Goal: Information Seeking & Learning: Learn about a topic

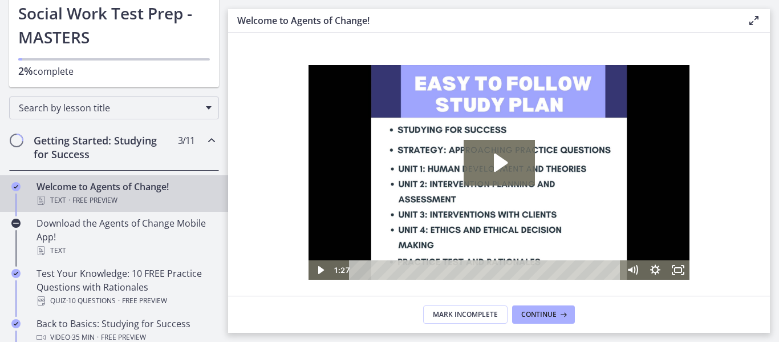
scroll to position [171, 0]
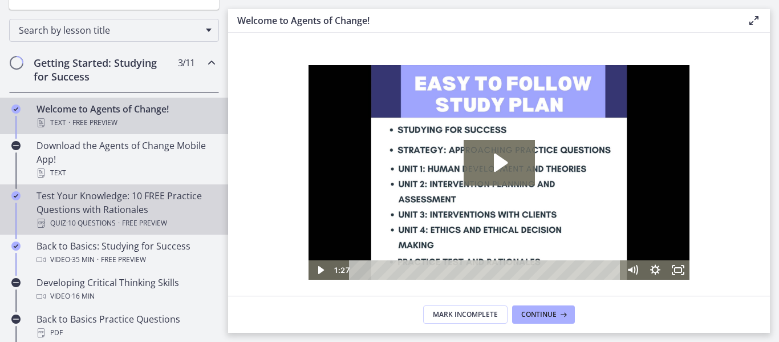
click at [95, 211] on div "Test Your Knowledge: 10 FREE Practice Questions with Rationales Quiz · 10 Quest…" at bounding box center [126, 209] width 178 height 41
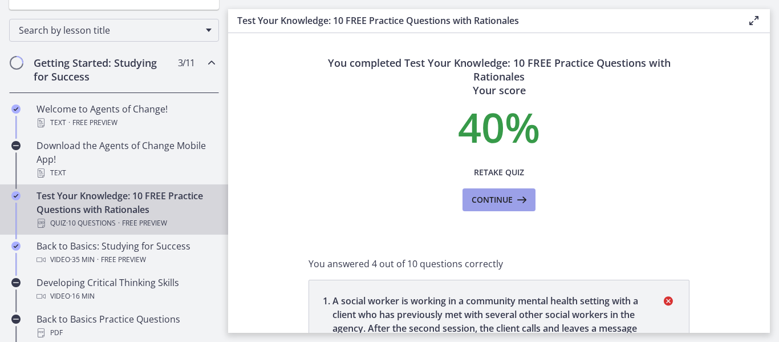
click at [484, 204] on span "Continue" at bounding box center [492, 200] width 41 height 14
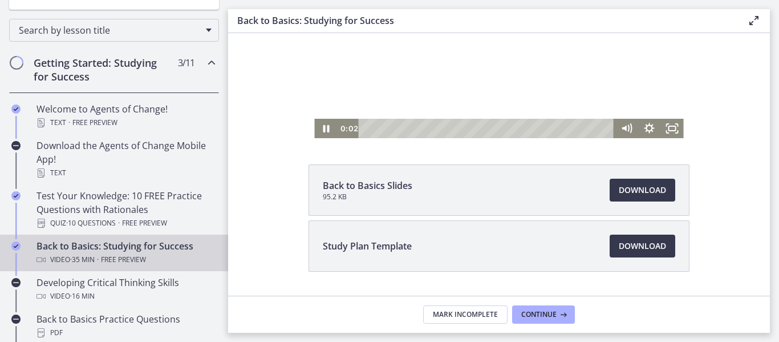
scroll to position [133, 0]
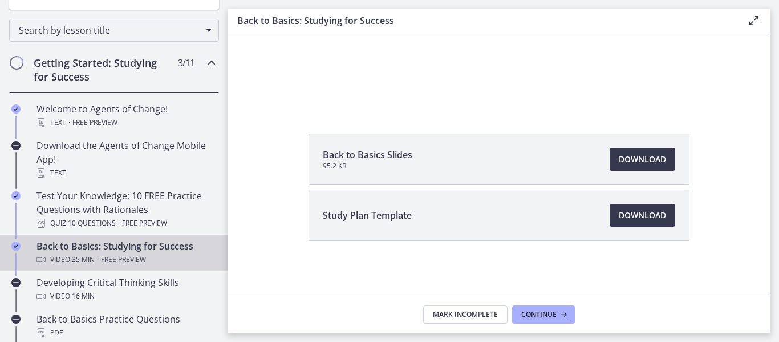
click at [441, 267] on div "Back to Basics Slides 95.2 KB Download Opens in a new window Study Plan Templat…" at bounding box center [499, 214] width 399 height 162
click at [462, 313] on span "Mark Incomplete" at bounding box center [465, 314] width 65 height 9
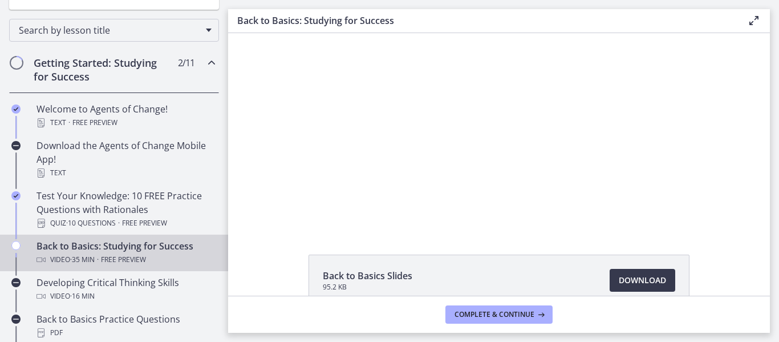
scroll to position [0, 0]
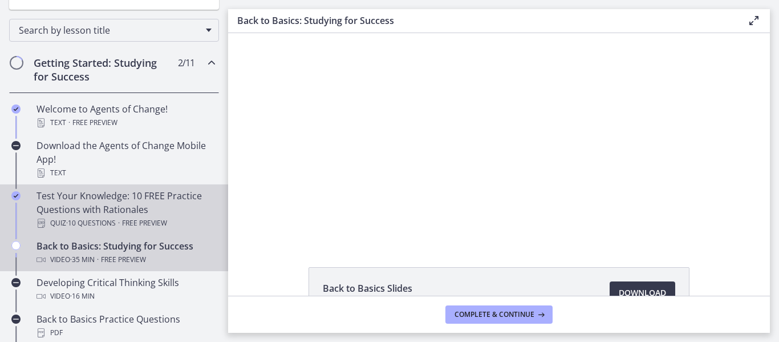
click at [112, 215] on div "Test Your Knowledge: 10 FREE Practice Questions with Rationales Quiz · 10 Quest…" at bounding box center [126, 209] width 178 height 41
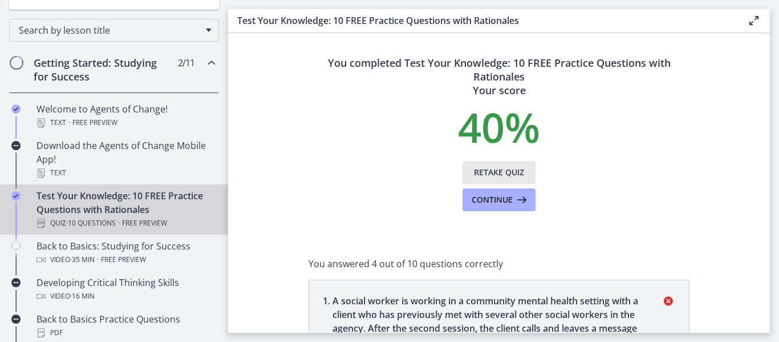
click at [485, 169] on span "Retake Quiz" at bounding box center [499, 172] width 50 height 14
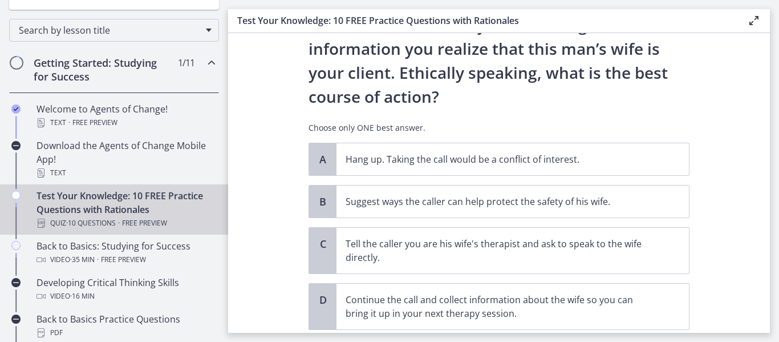
scroll to position [171, 0]
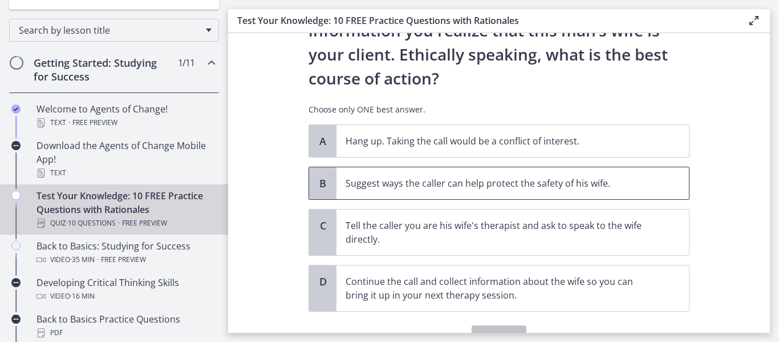
click at [438, 179] on p "Suggest ways the caller can help protect the safety of his wife." at bounding box center [501, 183] width 311 height 14
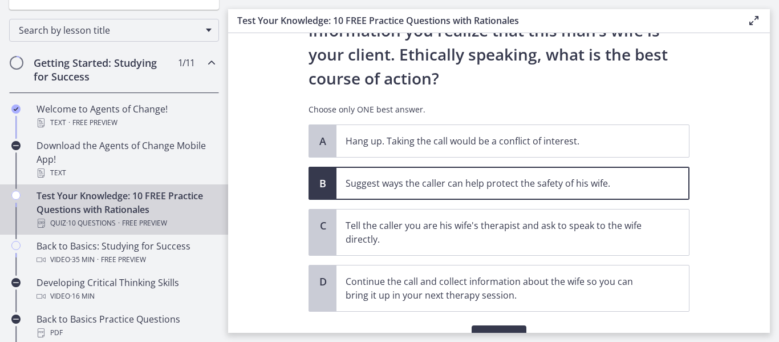
scroll to position [228, 0]
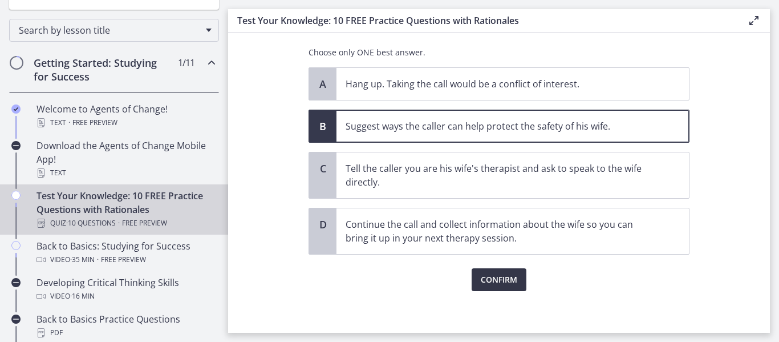
click at [499, 276] on span "Confirm" at bounding box center [499, 280] width 37 height 14
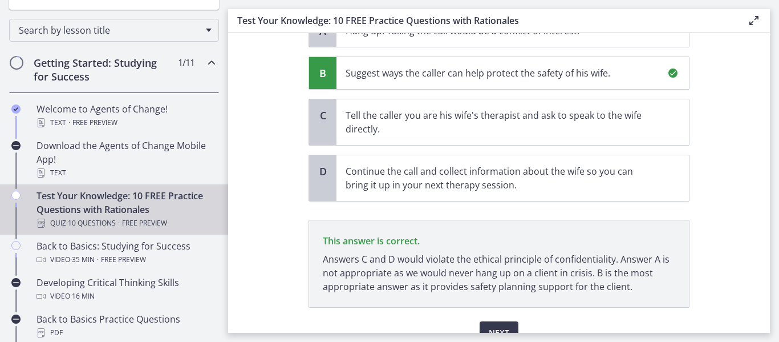
scroll to position [338, 0]
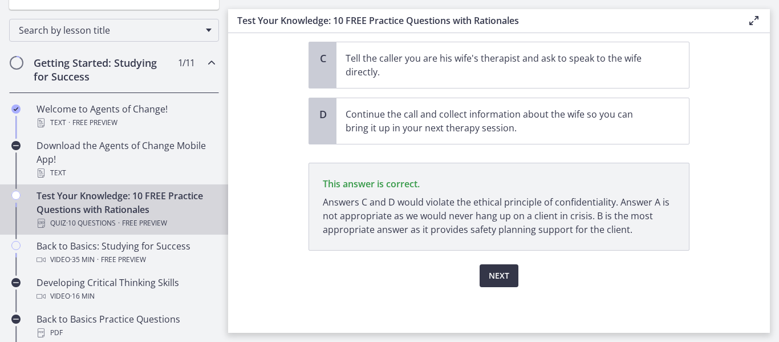
click at [489, 276] on span "Next" at bounding box center [499, 276] width 21 height 14
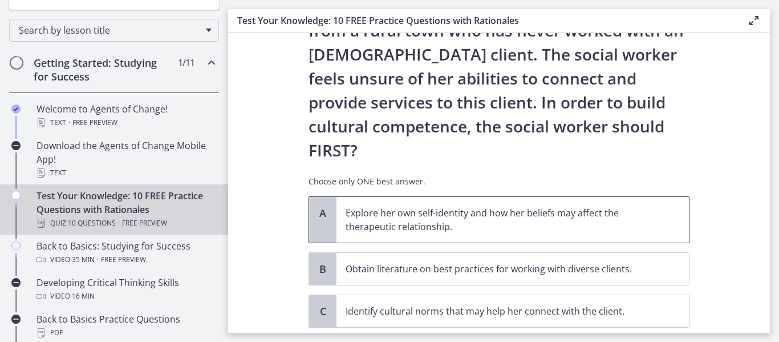
scroll to position [228, 0]
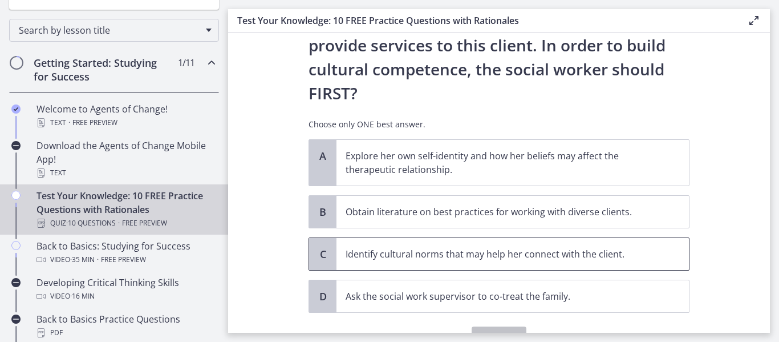
click at [532, 247] on p "Identify cultural norms that may help her connect with the client." at bounding box center [501, 254] width 311 height 14
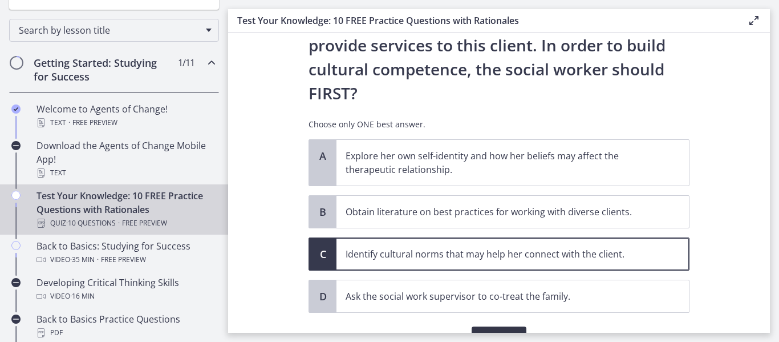
click at [503, 331] on span "Confirm" at bounding box center [499, 338] width 37 height 14
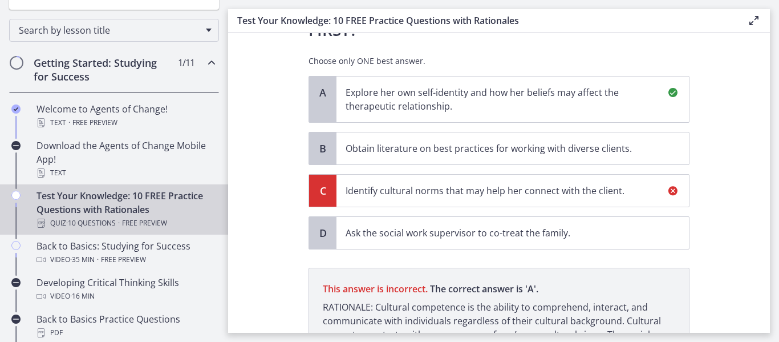
scroll to position [376, 0]
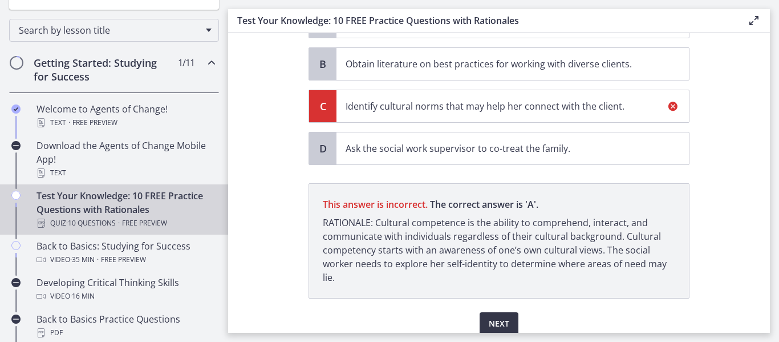
click at [495, 317] on span "Next" at bounding box center [499, 324] width 21 height 14
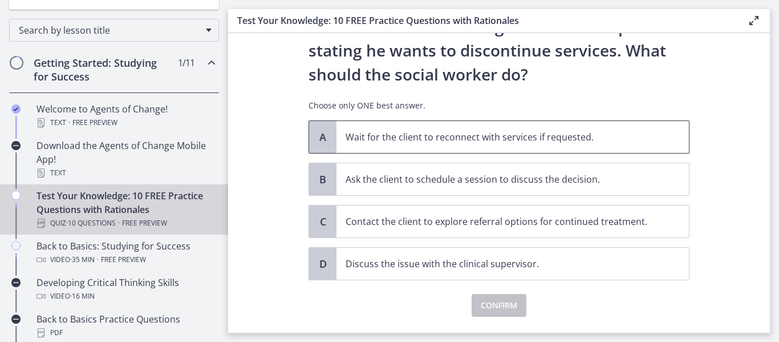
scroll to position [171, 0]
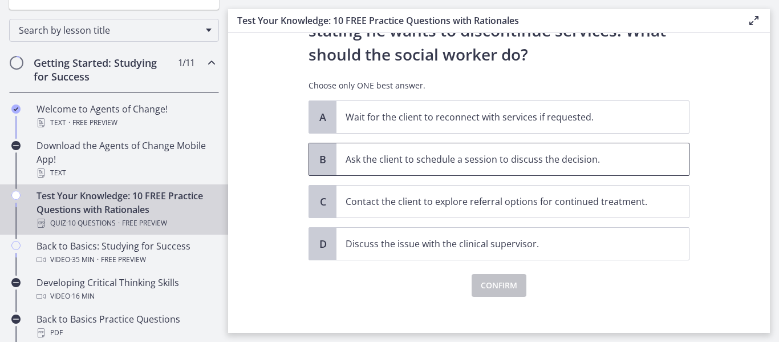
click at [475, 173] on span "Ask the client to schedule a session to discuss the decision." at bounding box center [513, 159] width 353 height 32
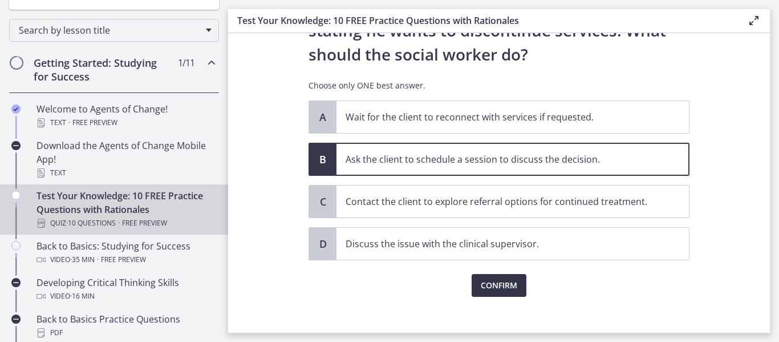
click at [503, 286] on span "Confirm" at bounding box center [499, 285] width 37 height 14
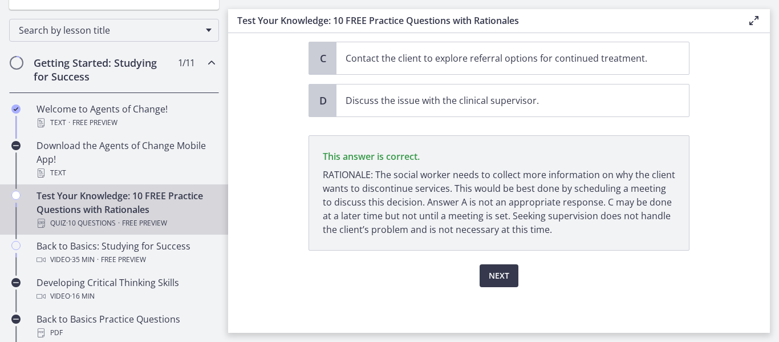
scroll to position [314, 0]
click at [497, 270] on span "Next" at bounding box center [499, 276] width 21 height 14
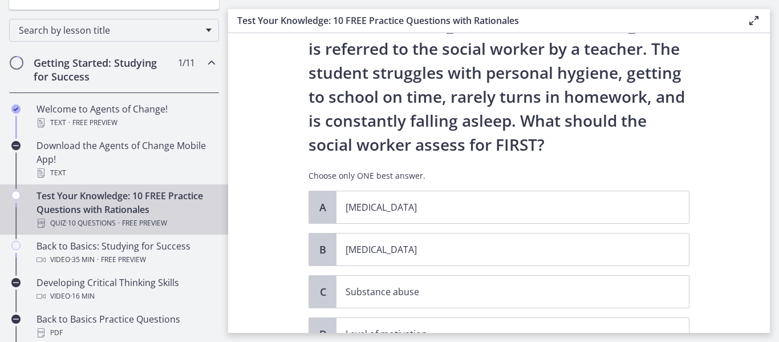
scroll to position [114, 0]
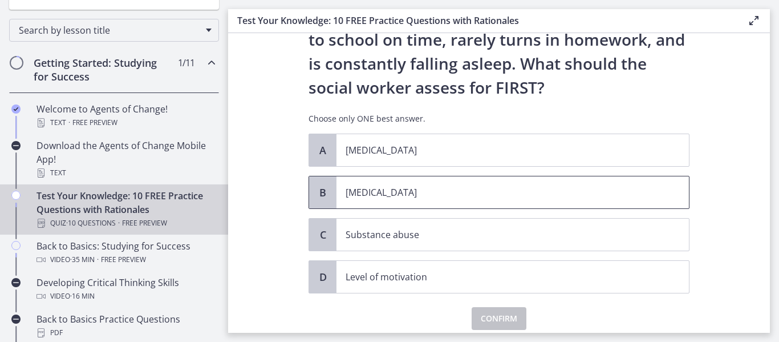
click at [415, 202] on span "[MEDICAL_DATA]" at bounding box center [513, 192] width 353 height 32
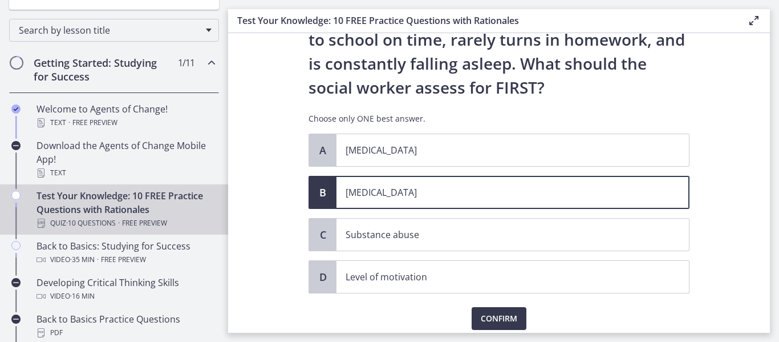
scroll to position [157, 0]
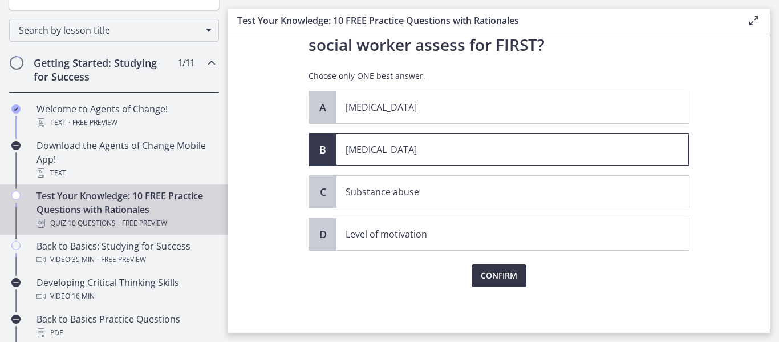
click at [511, 283] on button "Confirm" at bounding box center [499, 275] width 55 height 23
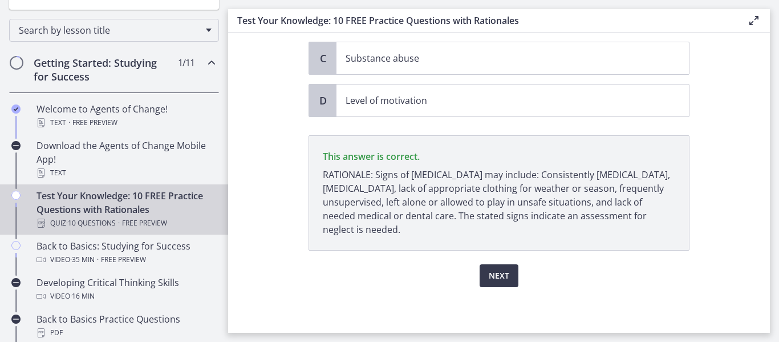
scroll to position [290, 0]
click at [489, 278] on span "Next" at bounding box center [499, 276] width 21 height 14
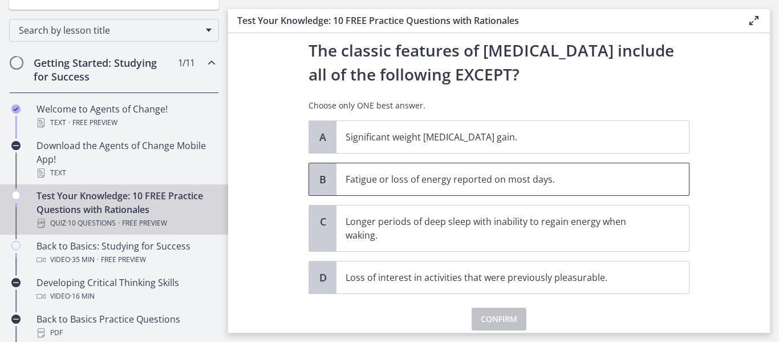
scroll to position [57, 0]
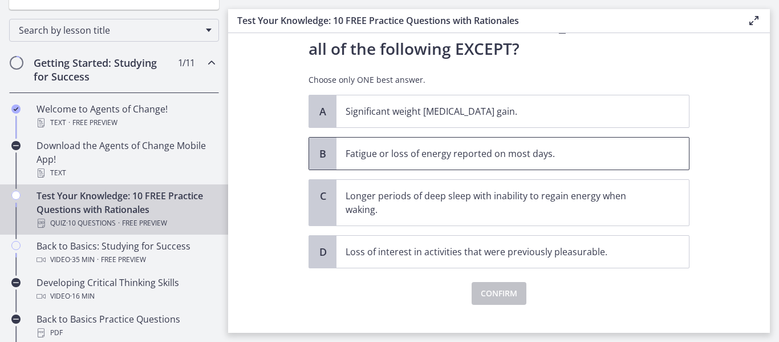
click at [488, 158] on p "Fatigue or loss of energy reported on most days." at bounding box center [501, 154] width 311 height 14
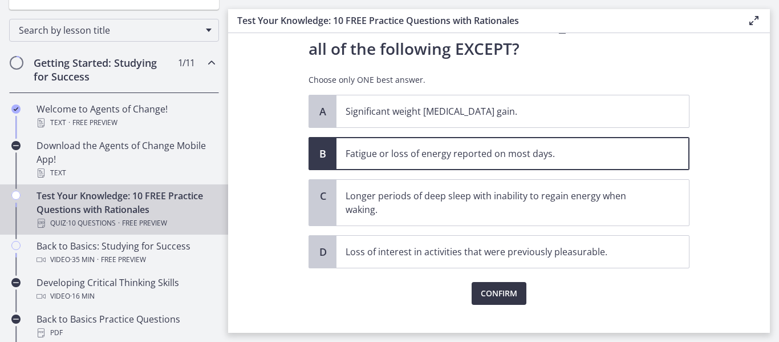
click at [487, 292] on span "Confirm" at bounding box center [499, 293] width 37 height 14
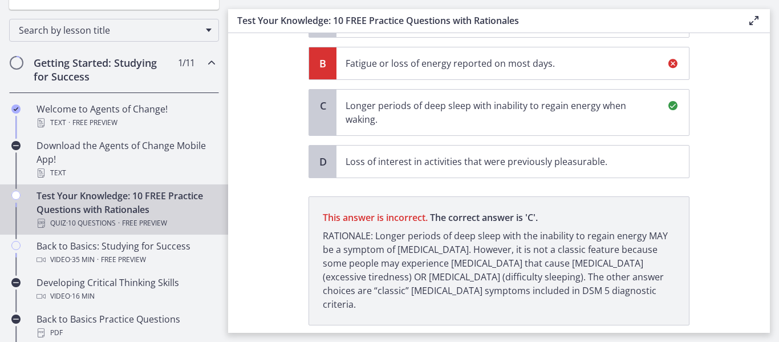
scroll to position [208, 0]
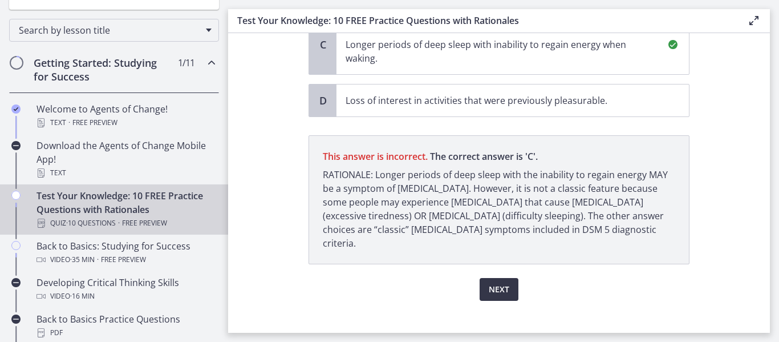
click at [492, 282] on span "Next" at bounding box center [499, 289] width 21 height 14
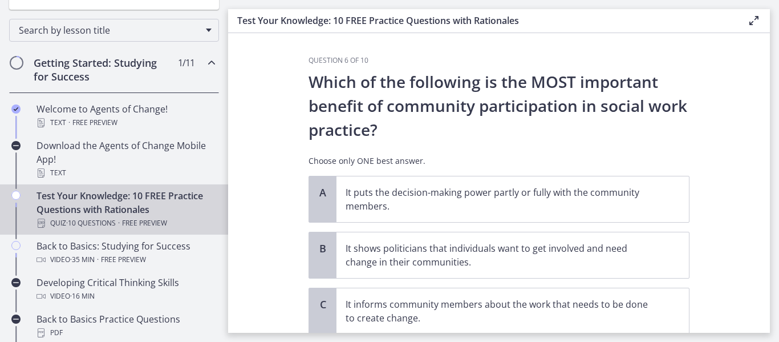
scroll to position [57, 0]
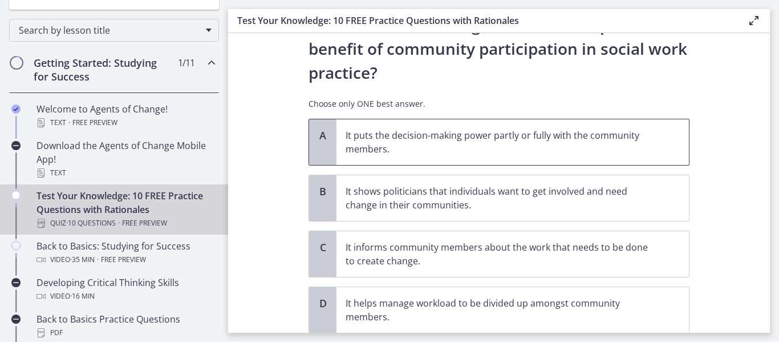
click at [498, 143] on p "It puts the decision-making power partly or fully with the community members." at bounding box center [501, 141] width 311 height 27
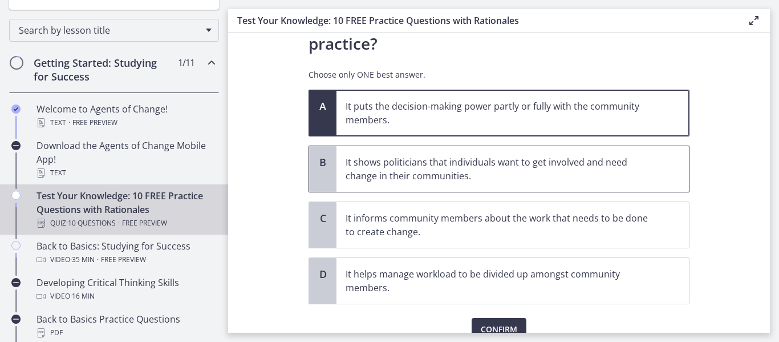
scroll to position [114, 0]
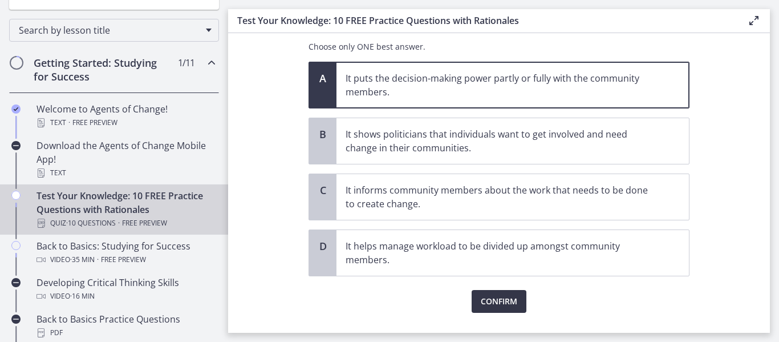
click at [491, 303] on span "Confirm" at bounding box center [499, 301] width 37 height 14
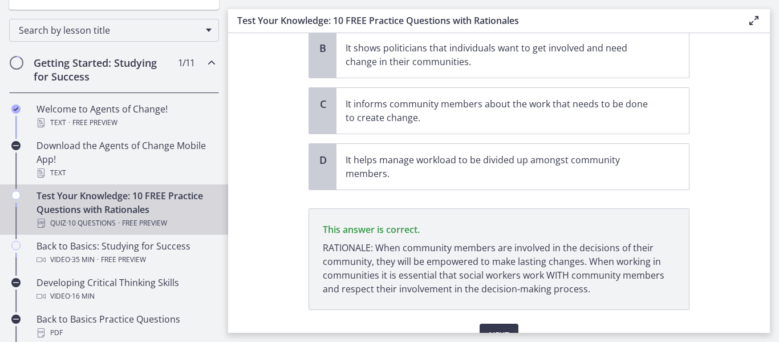
scroll to position [260, 0]
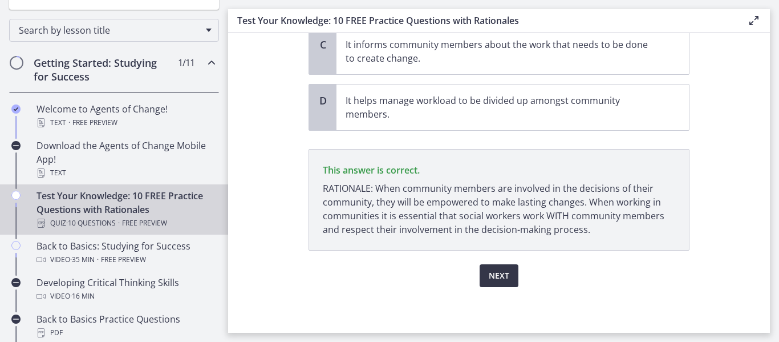
click at [492, 282] on span "Next" at bounding box center [499, 276] width 21 height 14
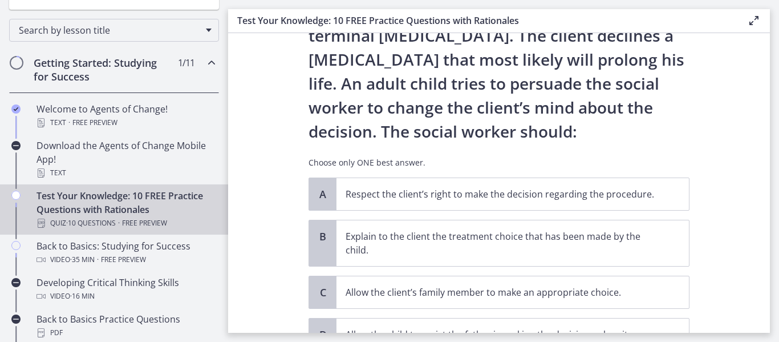
scroll to position [114, 0]
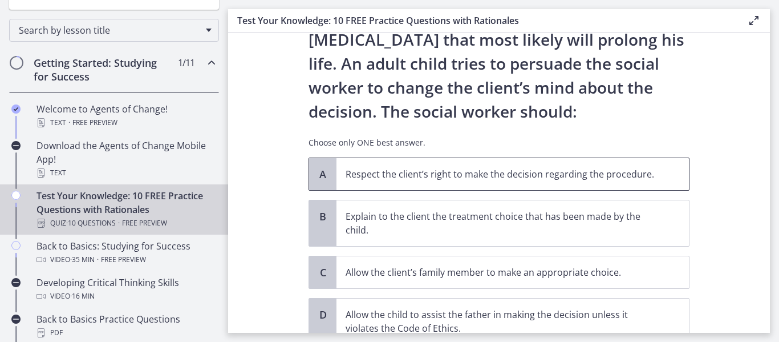
click at [491, 180] on p "Respect the client’s right to make the decision regarding the procedure." at bounding box center [501, 174] width 311 height 14
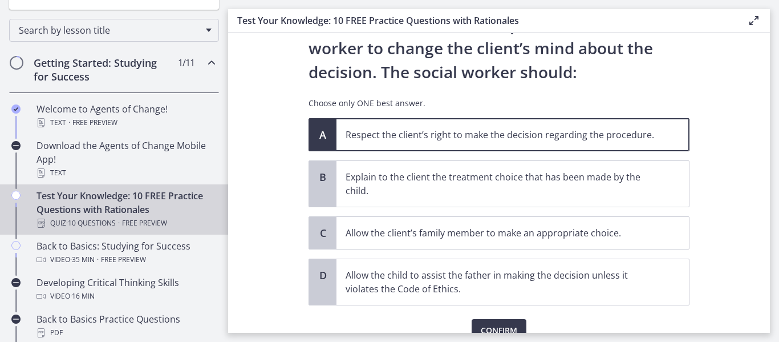
scroll to position [171, 0]
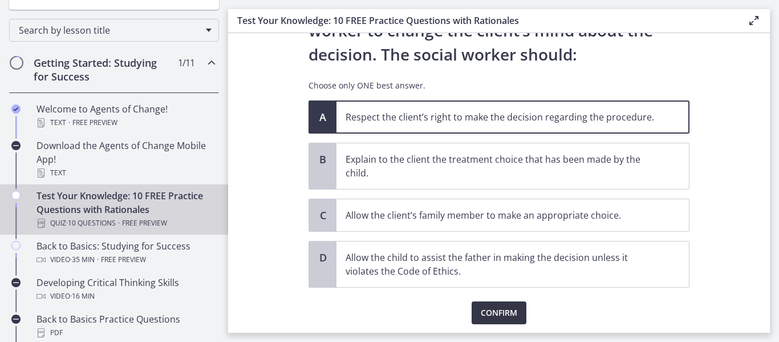
click at [488, 310] on span "Confirm" at bounding box center [499, 313] width 37 height 14
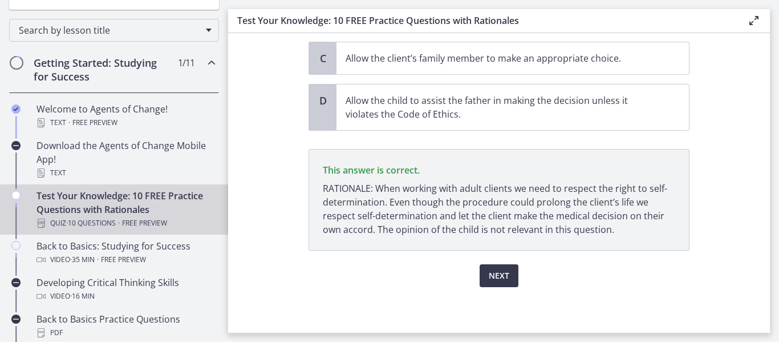
scroll to position [328, 0]
click at [495, 278] on span "Next" at bounding box center [499, 276] width 21 height 14
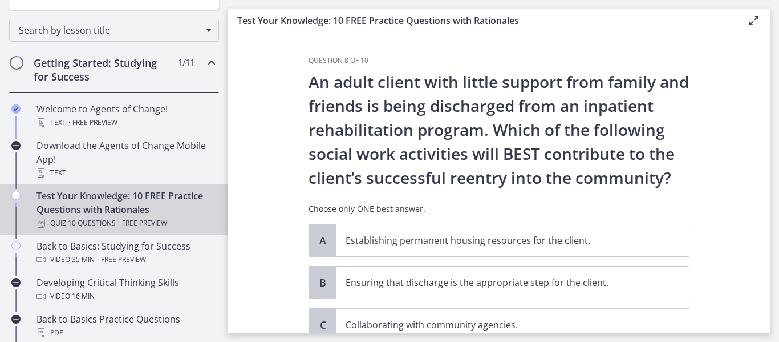
scroll to position [57, 0]
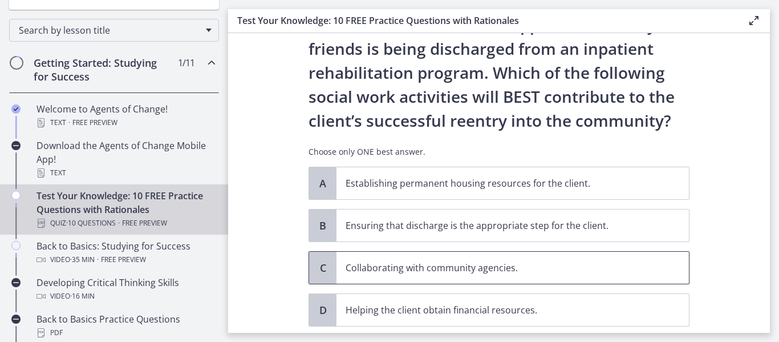
click at [412, 262] on p "Collaborating with community agencies." at bounding box center [501, 268] width 311 height 14
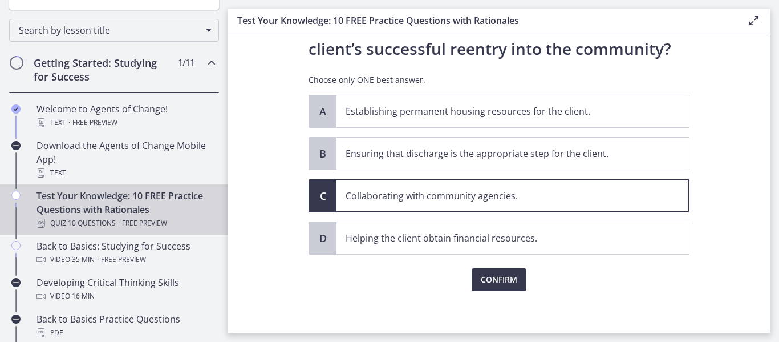
scroll to position [133, 0]
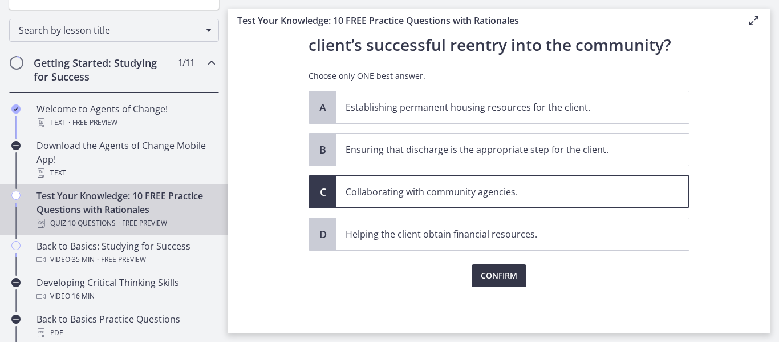
click at [482, 273] on span "Confirm" at bounding box center [499, 276] width 37 height 14
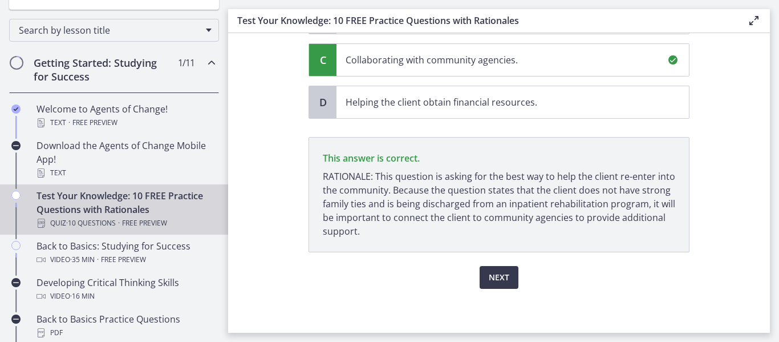
scroll to position [266, 0]
click at [499, 280] on span "Next" at bounding box center [499, 276] width 21 height 14
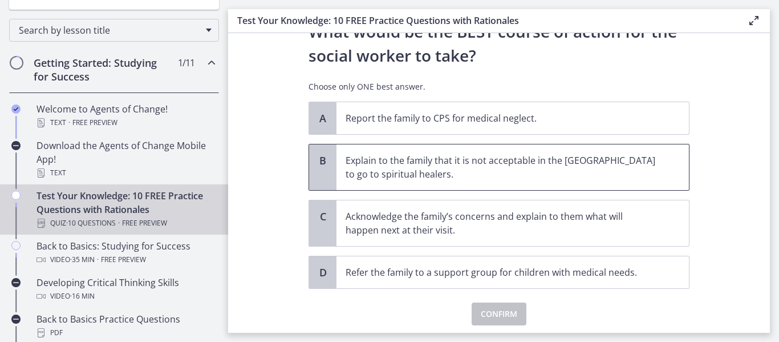
scroll to position [285, 0]
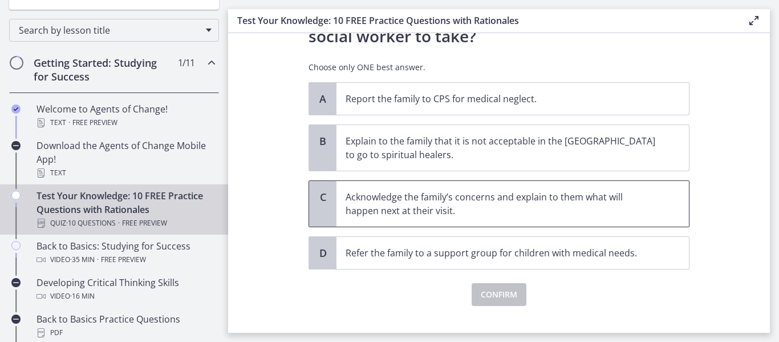
click at [493, 207] on p "Acknowledge the family’s concerns and explain to them what will happen next at …" at bounding box center [501, 203] width 311 height 27
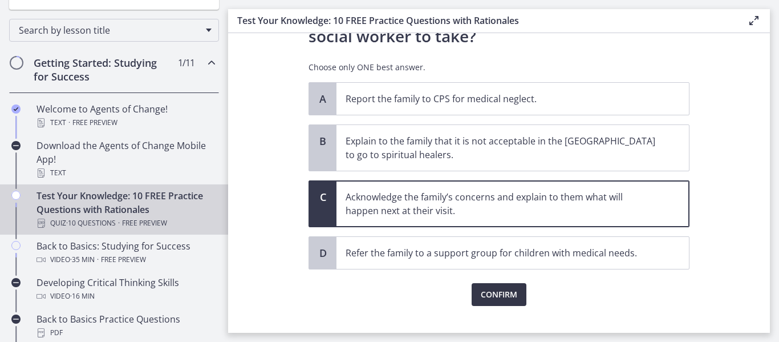
click at [486, 293] on span "Confirm" at bounding box center [499, 295] width 37 height 14
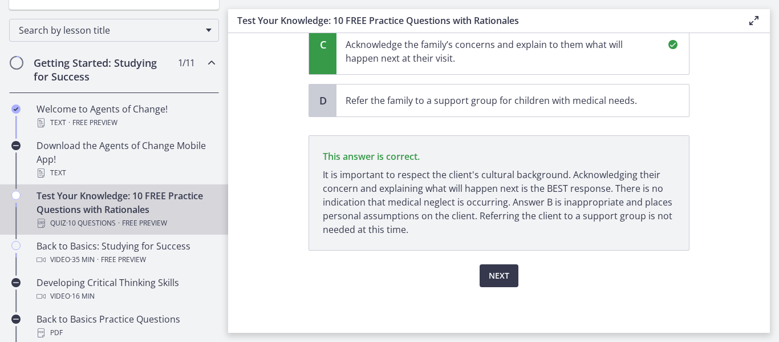
scroll to position [438, 0]
click at [492, 273] on span "Next" at bounding box center [499, 276] width 21 height 14
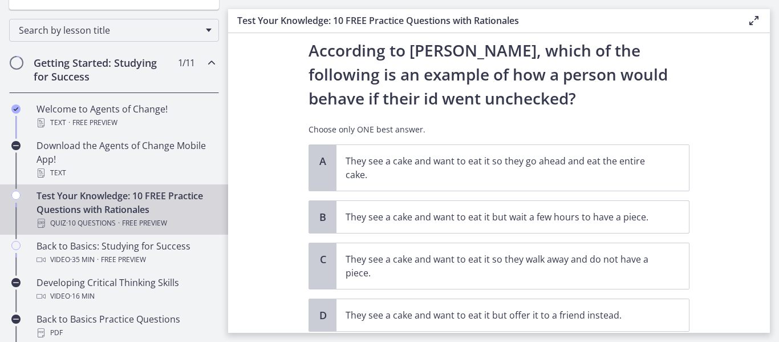
scroll to position [57, 0]
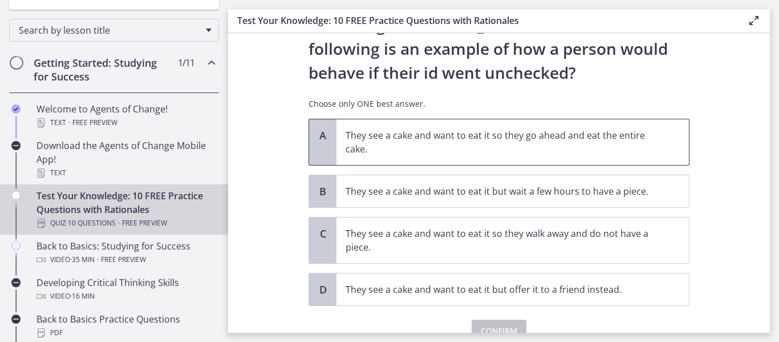
click at [548, 136] on p "They see a cake and want to eat it so they go ahead and eat the entire cake." at bounding box center [501, 141] width 311 height 27
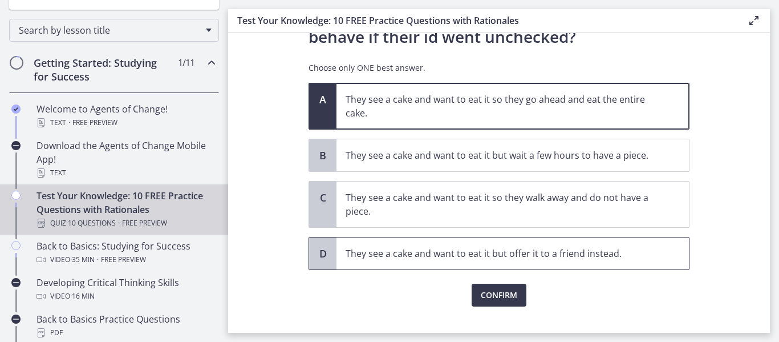
scroll to position [112, 0]
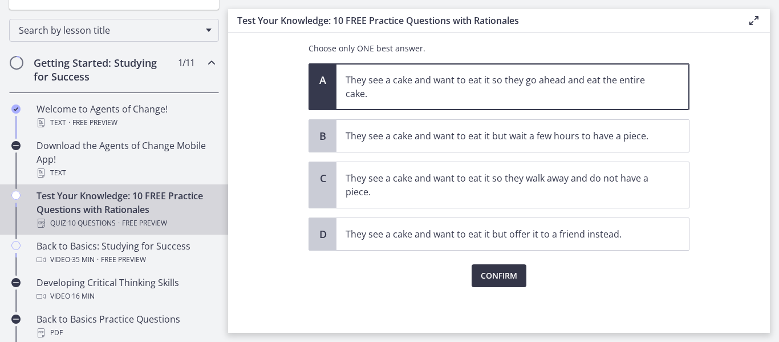
click at [492, 272] on span "Confirm" at bounding box center [499, 276] width 37 height 14
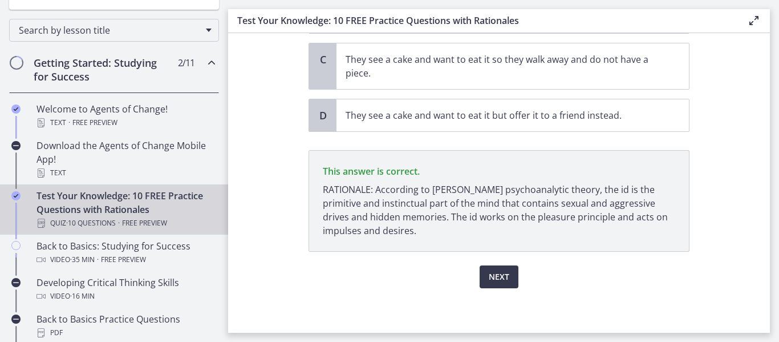
scroll to position [232, 0]
click at [496, 276] on span "Next" at bounding box center [499, 276] width 21 height 14
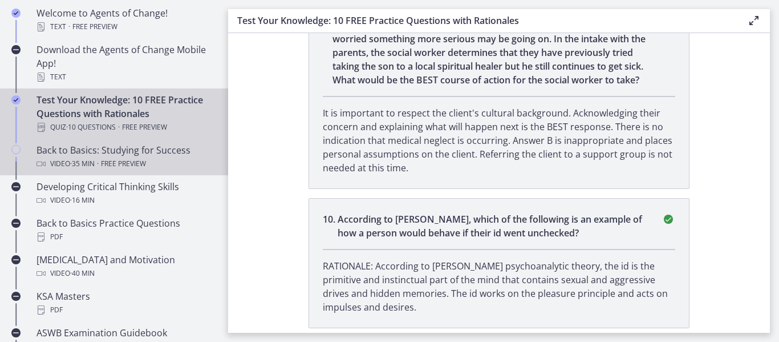
scroll to position [285, 0]
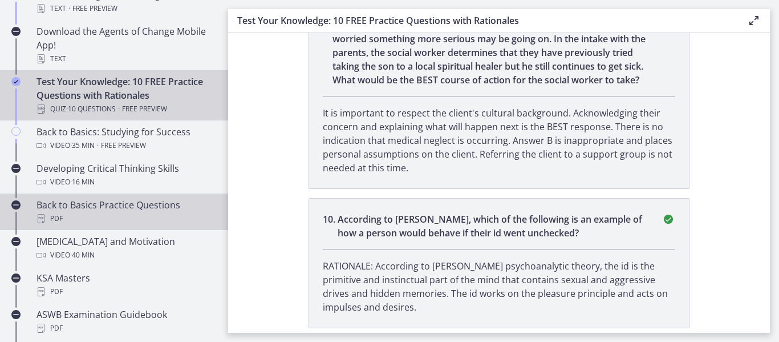
click at [127, 207] on div "Back to Basics Practice Questions PDF" at bounding box center [126, 211] width 178 height 27
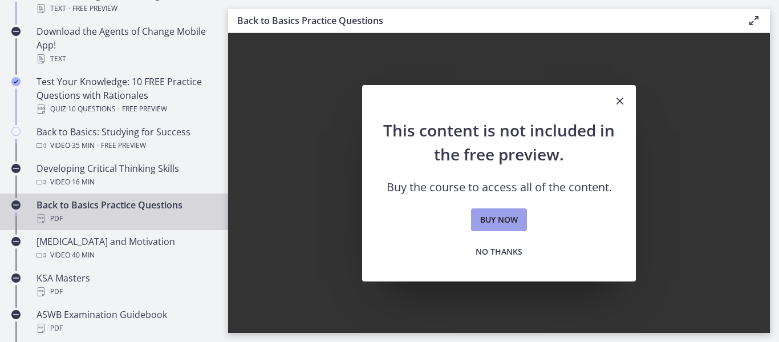
click at [501, 222] on span "Buy now" at bounding box center [499, 220] width 38 height 14
